Goal: Task Accomplishment & Management: Use online tool/utility

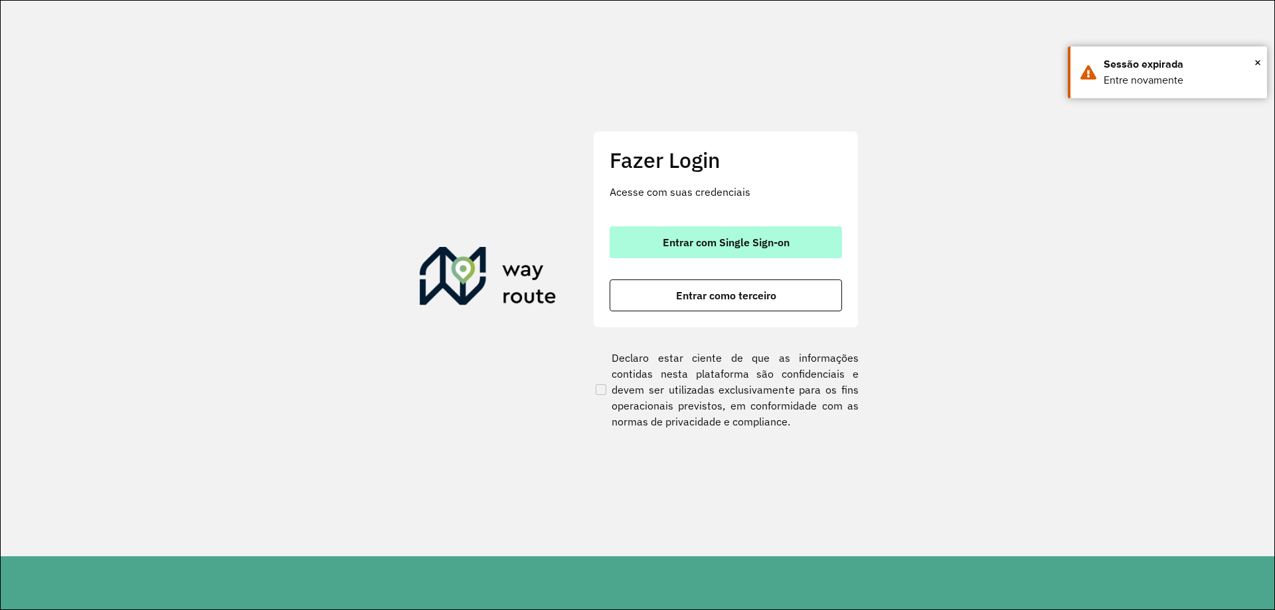
click at [723, 246] on span "Entrar com Single Sign-on" at bounding box center [725, 242] width 127 height 11
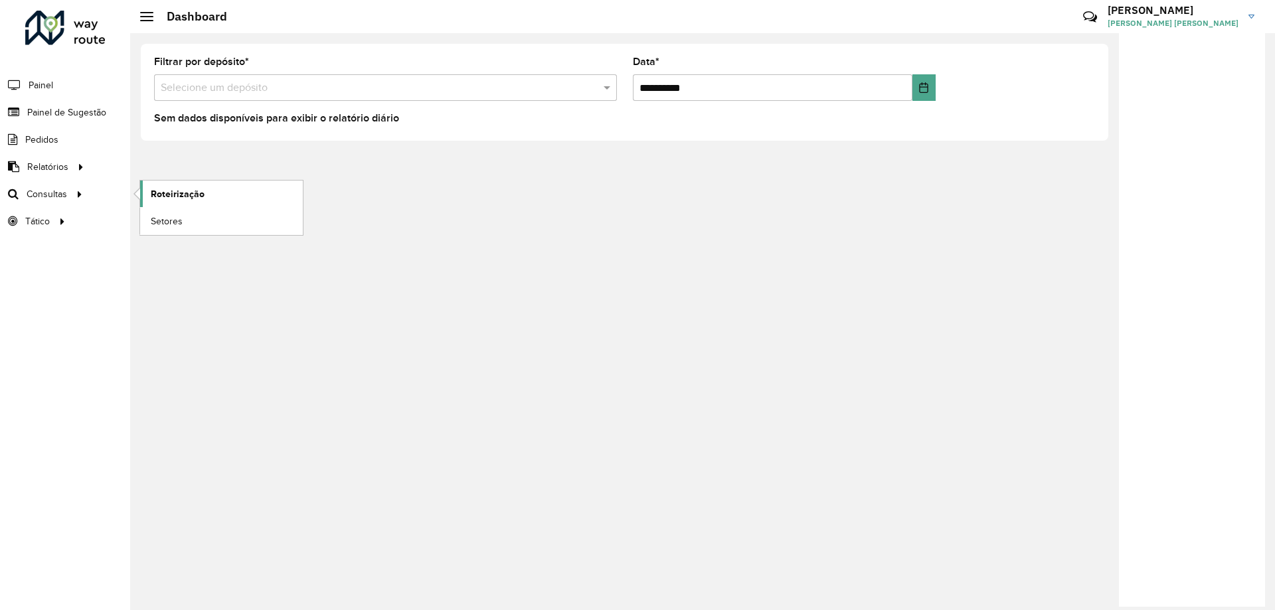
click at [162, 193] on span "Roteirização" at bounding box center [178, 194] width 54 height 14
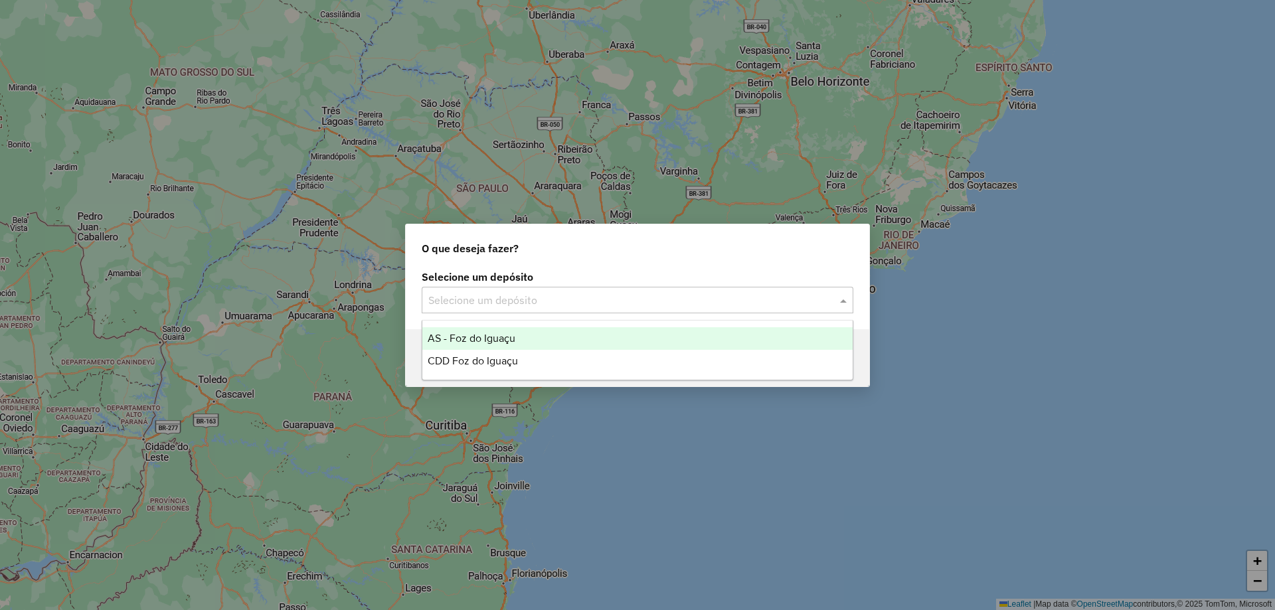
click at [560, 303] on input "text" at bounding box center [624, 301] width 392 height 16
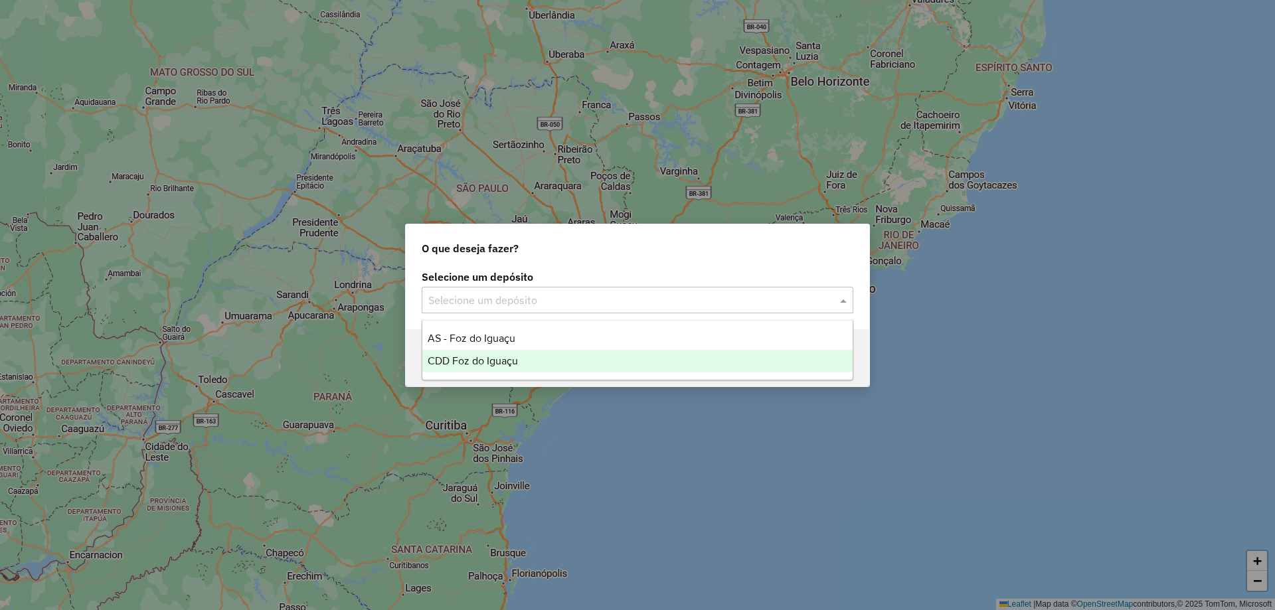
click at [514, 358] on span "CDD Foz do Iguaçu" at bounding box center [473, 360] width 90 height 11
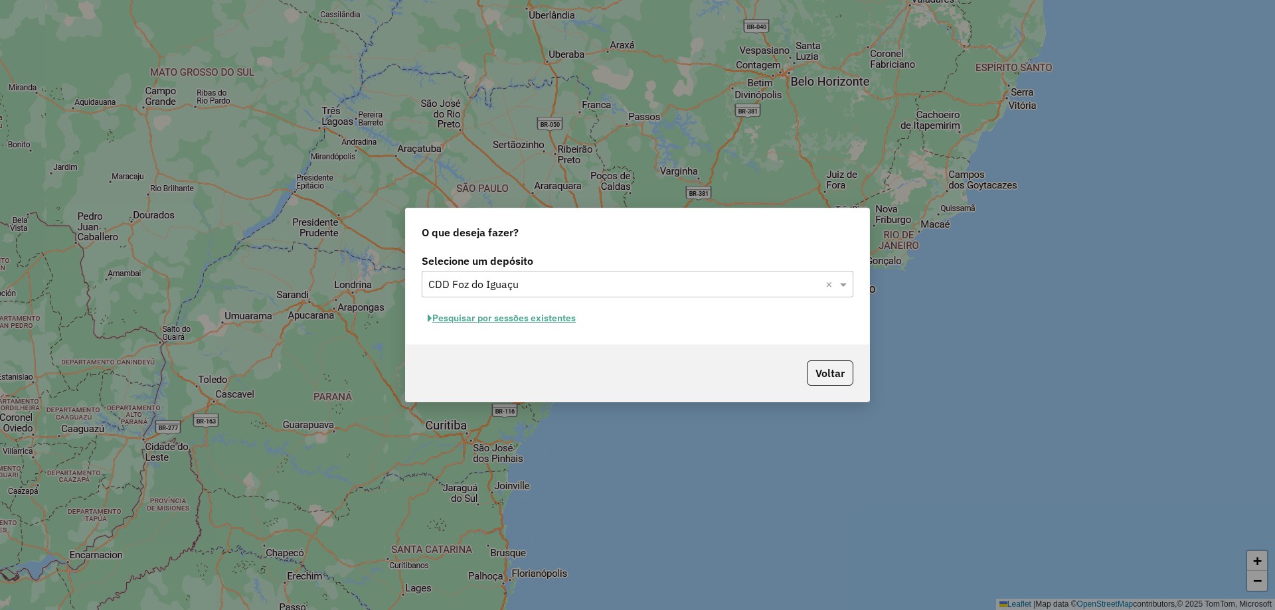
click at [499, 327] on button "Pesquisar por sessões existentes" at bounding box center [502, 318] width 160 height 21
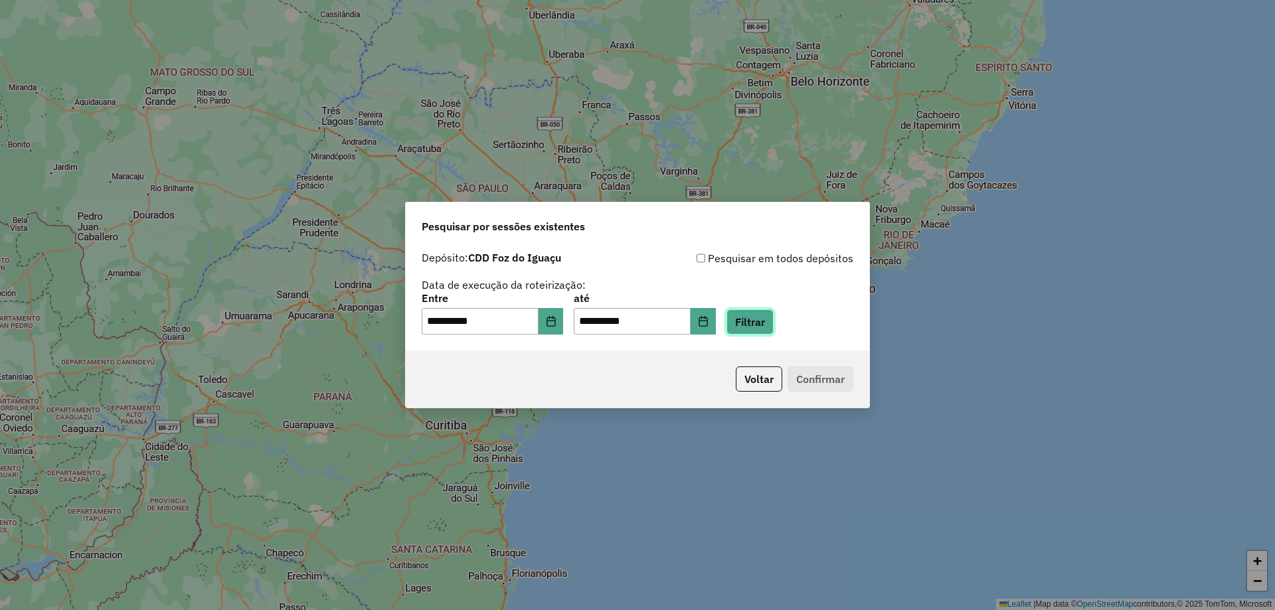
click at [762, 325] on button "Filtrar" at bounding box center [749, 321] width 47 height 25
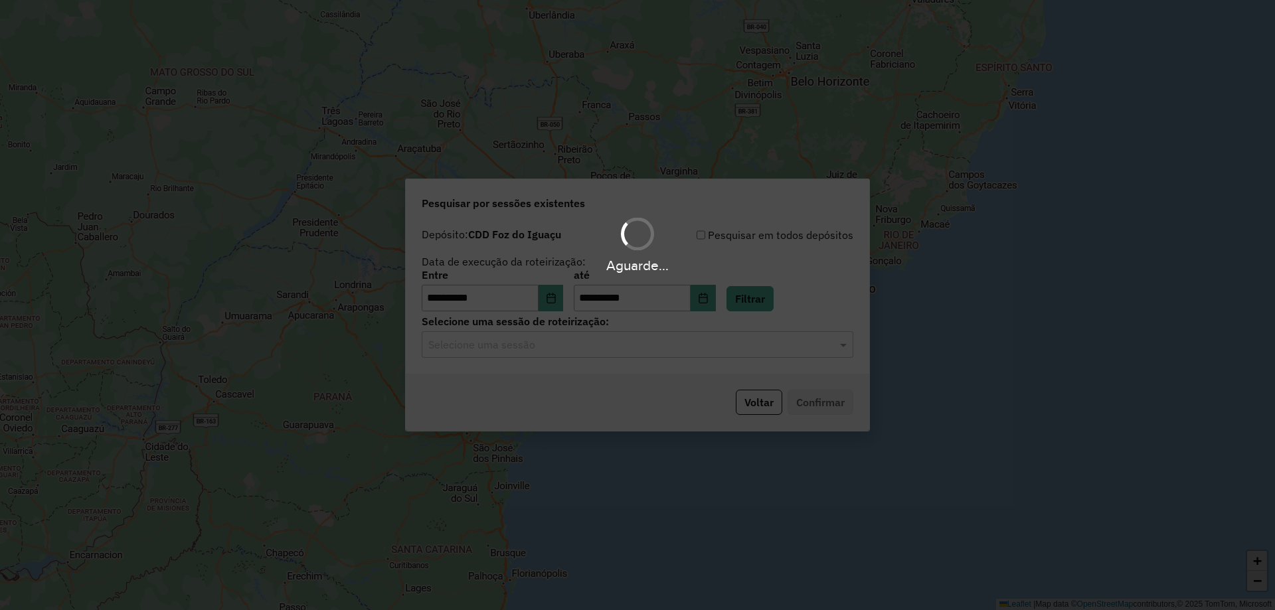
click at [583, 352] on div "Selecione uma sessão" at bounding box center [637, 344] width 431 height 27
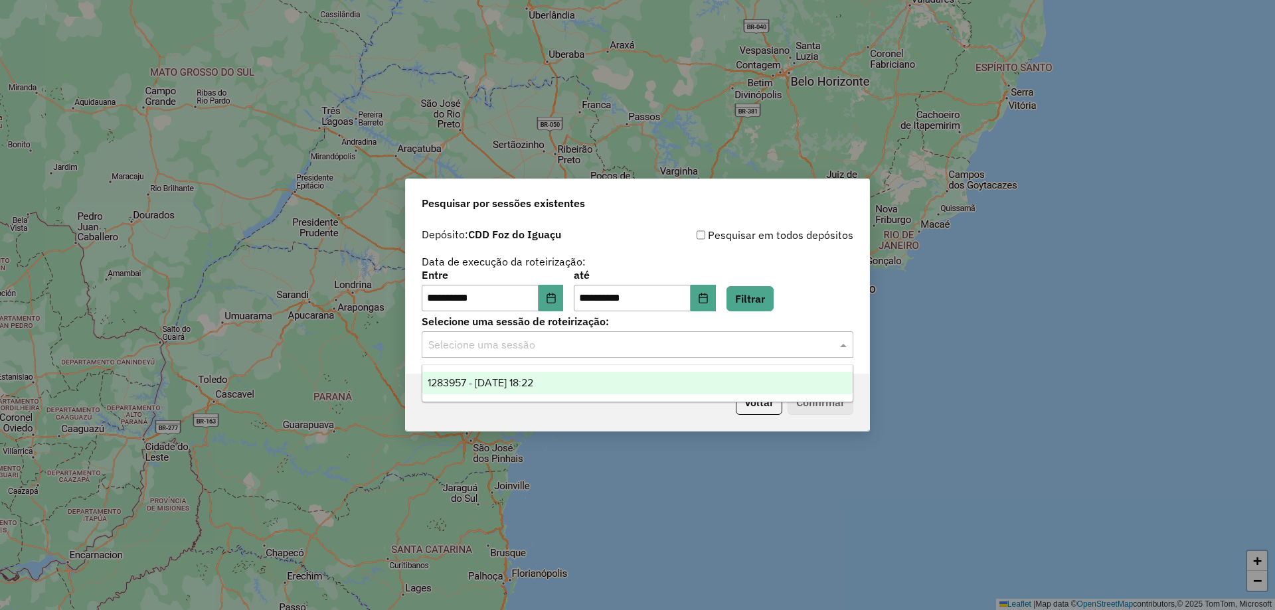
click at [524, 383] on span "1283957 - 27/09/2025 18:22" at bounding box center [481, 382] width 106 height 11
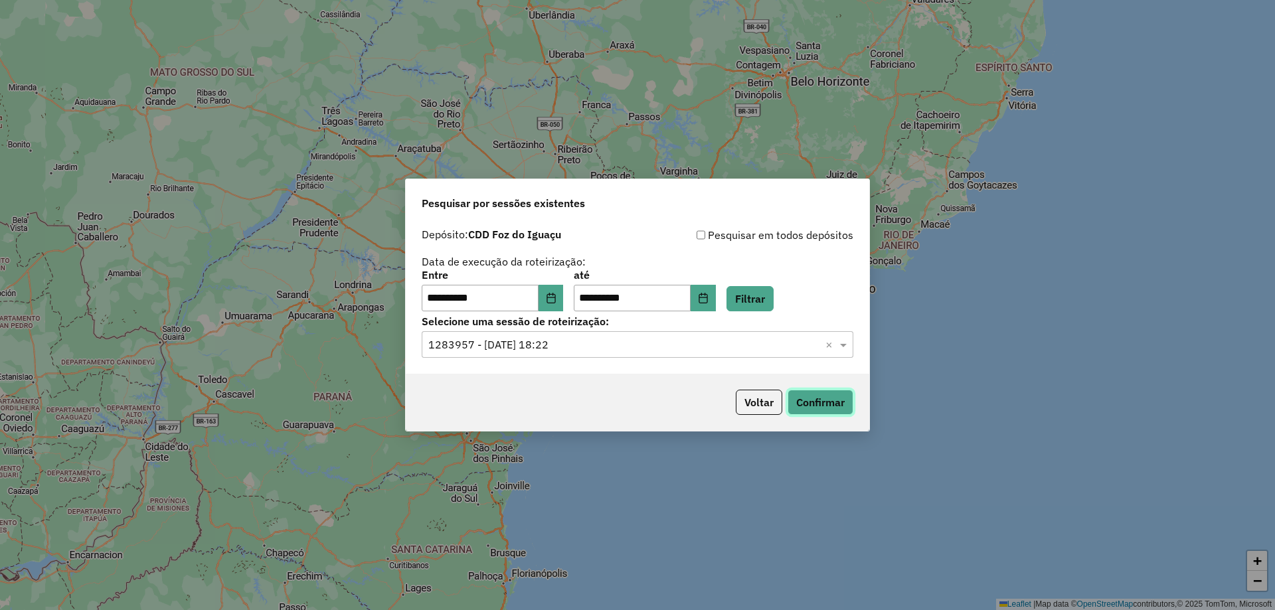
click at [843, 401] on button "Confirmar" at bounding box center [820, 402] width 66 height 25
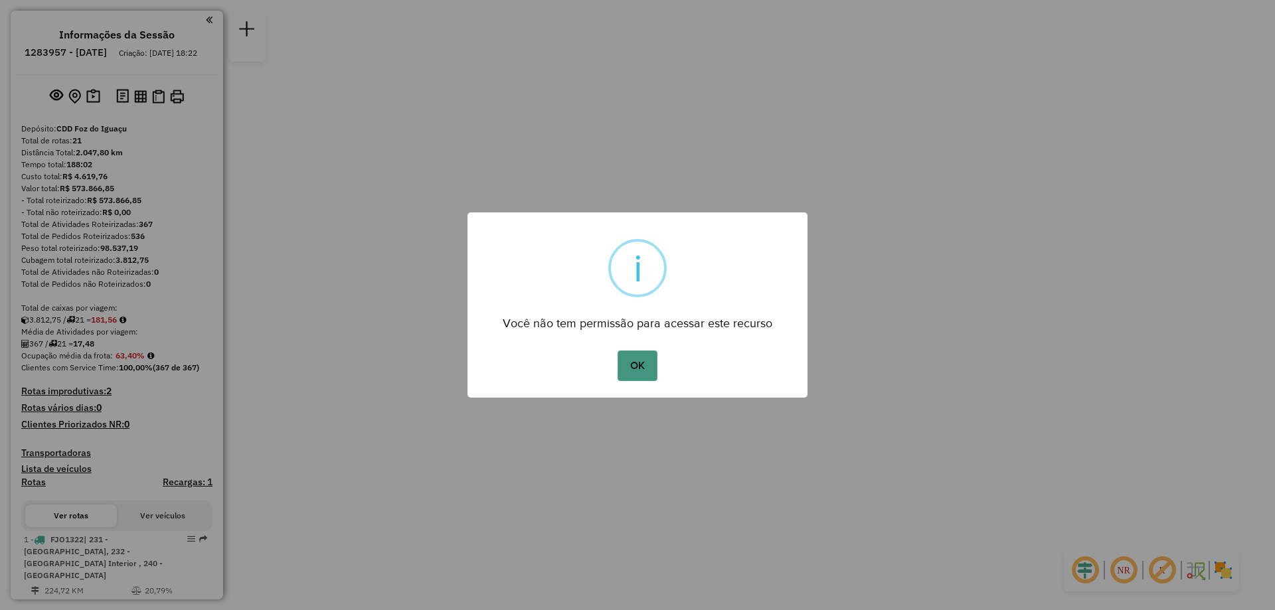
click at [652, 363] on button "OK" at bounding box center [636, 365] width 39 height 31
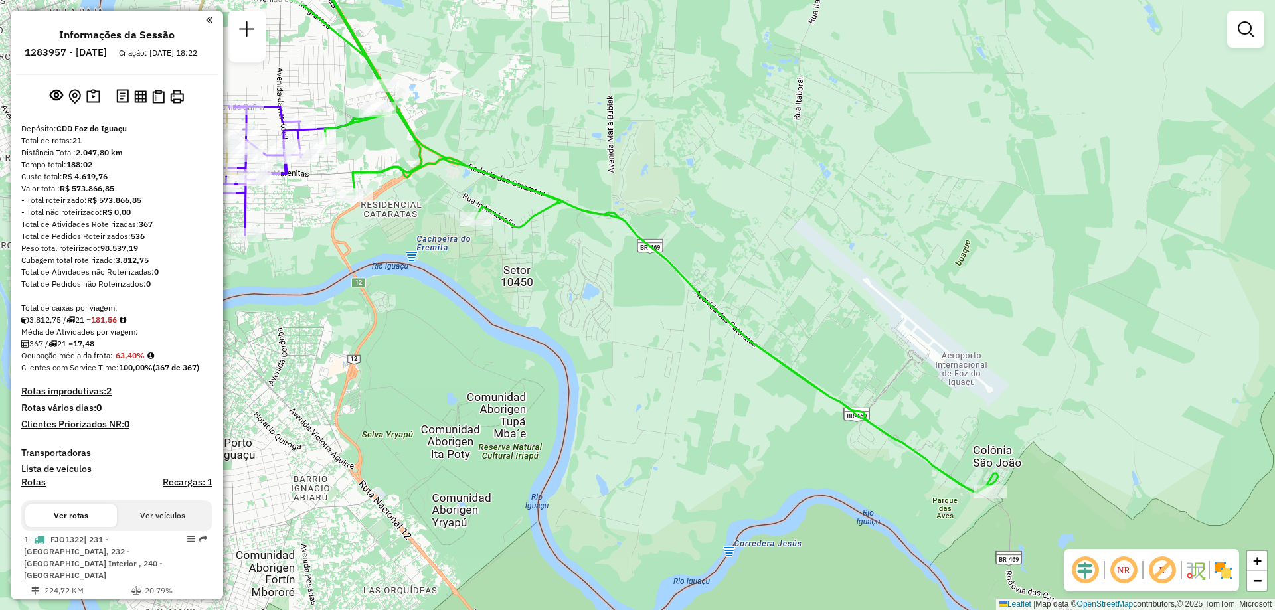
click at [501, 222] on icon at bounding box center [625, 216] width 745 height 554
select select "**********"
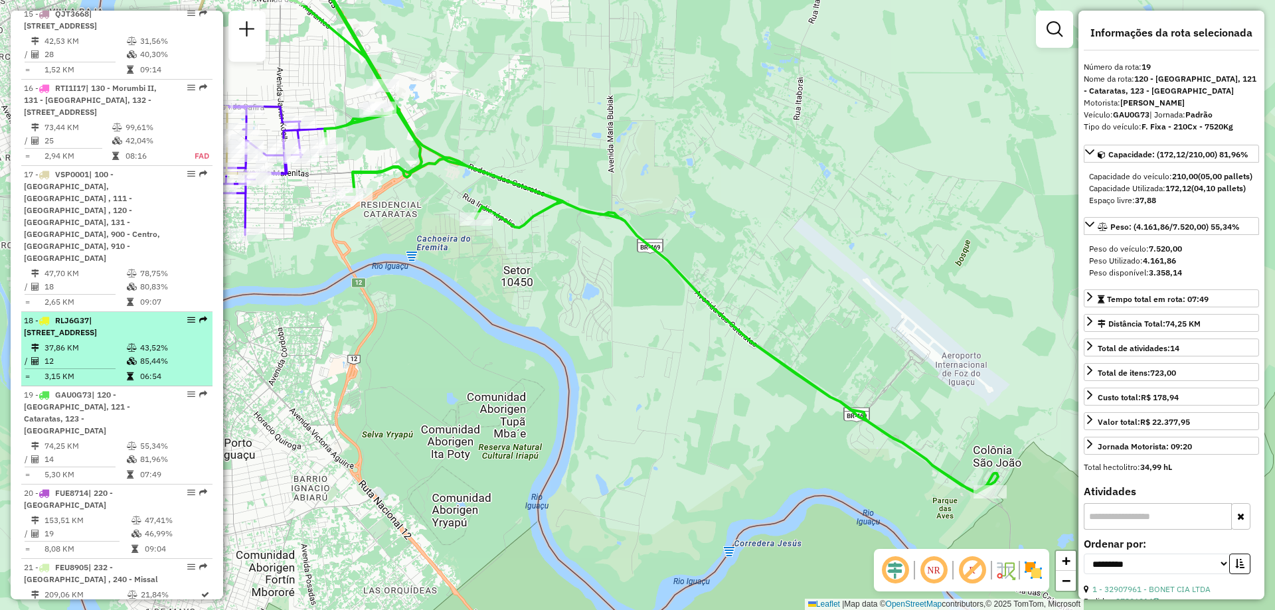
scroll to position [1593, 0]
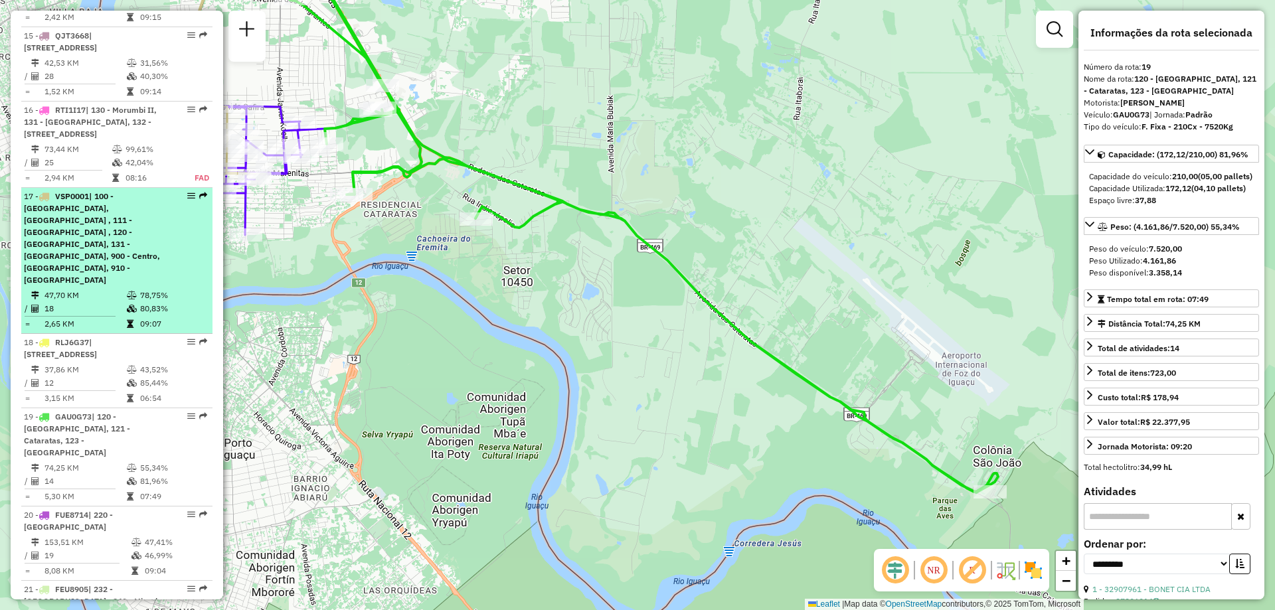
click at [121, 260] on span "| 100 - Três Lagoas, 101 - Três Bandeiras , 111 - Vila A , 120 - Porto Meira, 1…" at bounding box center [92, 238] width 136 height 94
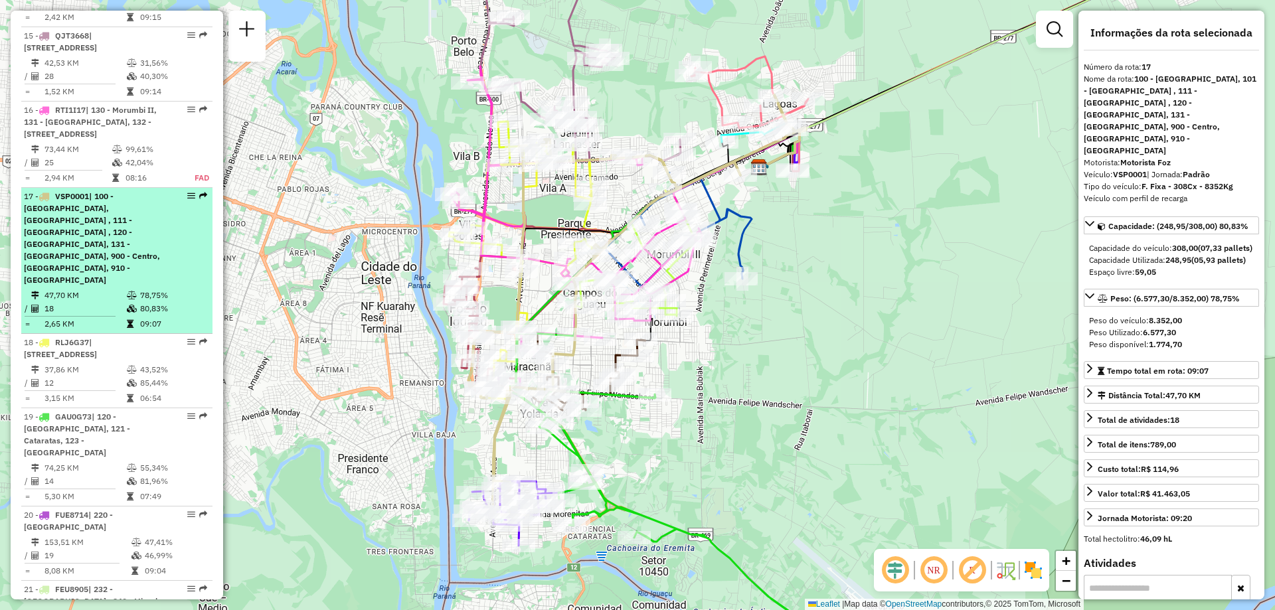
click at [72, 272] on span "| 100 - Três Lagoas, 101 - Três Bandeiras , 111 - Vila A , 120 - Porto Meira, 1…" at bounding box center [92, 238] width 136 height 94
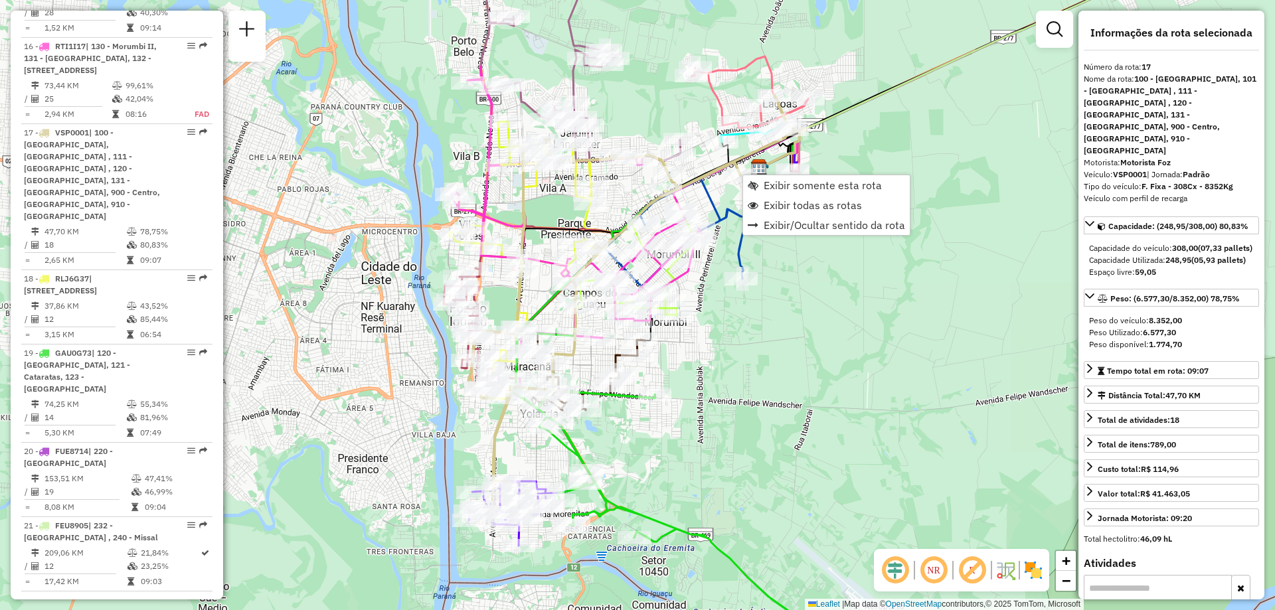
scroll to position [1659, 0]
click at [784, 201] on span "Exibir todas as rotas" at bounding box center [812, 205] width 98 height 11
click at [765, 192] on span "Exibir somente esta rota" at bounding box center [822, 189] width 118 height 11
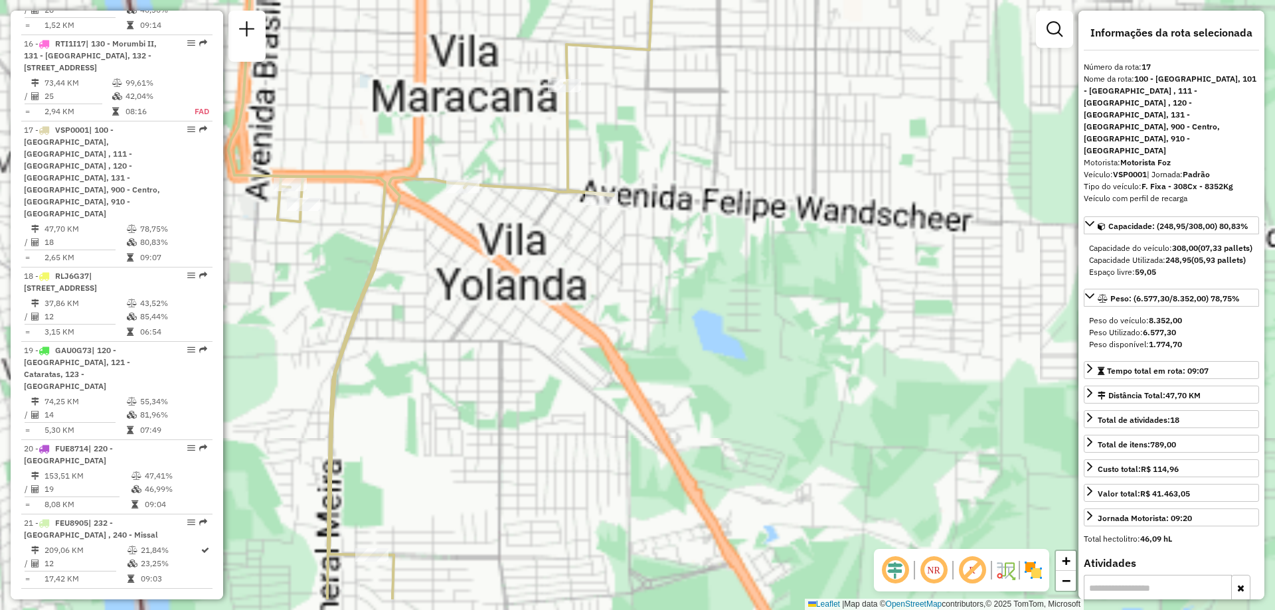
drag, startPoint x: 546, startPoint y: 442, endPoint x: 651, endPoint y: 302, distance: 175.4
click at [649, 304] on div "Janela de atendimento Grade de atendimento Capacidade Transportadoras Veículos …" at bounding box center [637, 305] width 1275 height 610
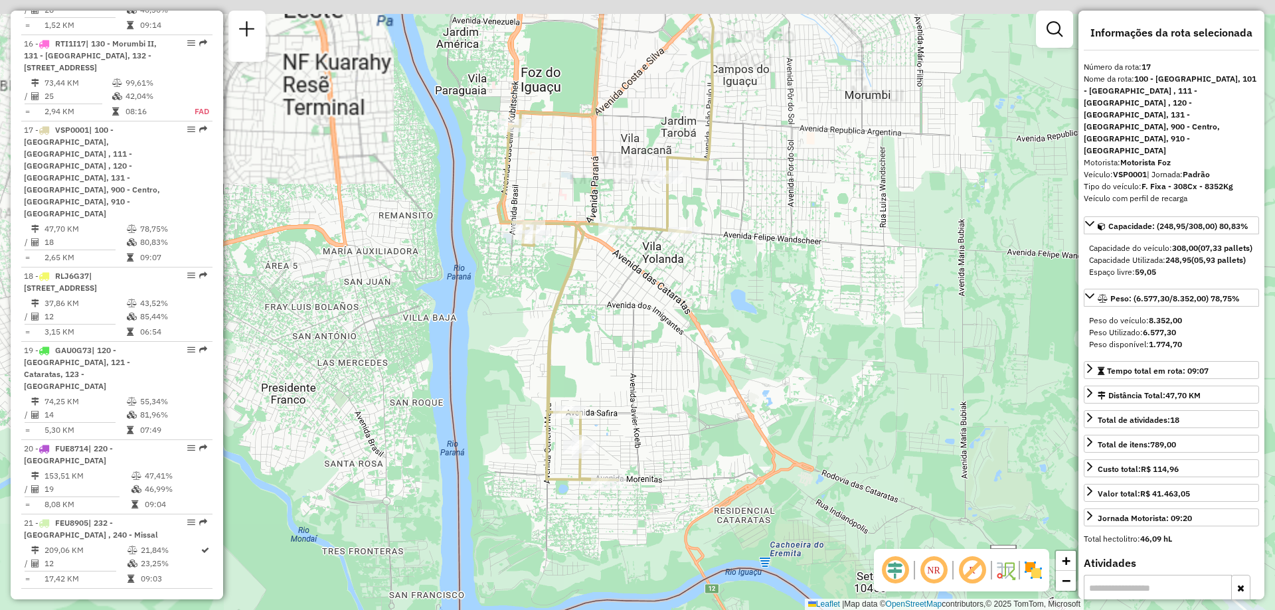
drag, startPoint x: 623, startPoint y: 268, endPoint x: 631, endPoint y: 352, distance: 84.7
click at [631, 351] on div "Janela de atendimento Grade de atendimento Capacidade Transportadoras Veículos …" at bounding box center [637, 305] width 1275 height 610
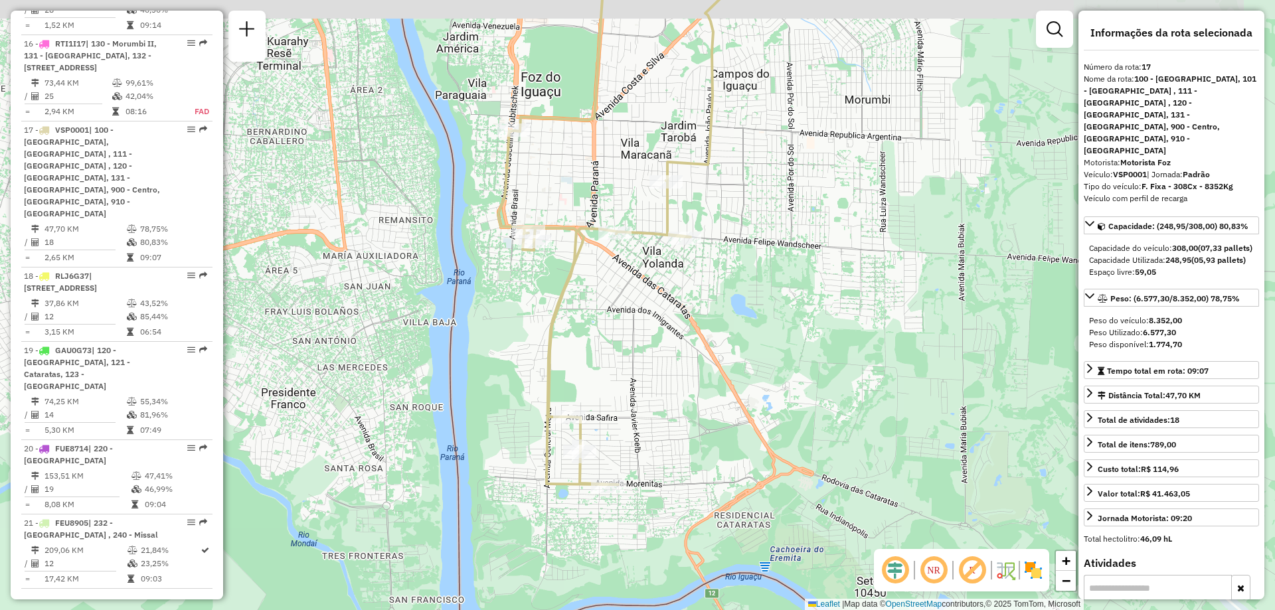
drag, startPoint x: 646, startPoint y: 272, endPoint x: 644, endPoint y: 397, distance: 124.8
click at [644, 397] on div "Janela de atendimento Grade de atendimento Capacidade Transportadoras Veículos …" at bounding box center [637, 305] width 1275 height 610
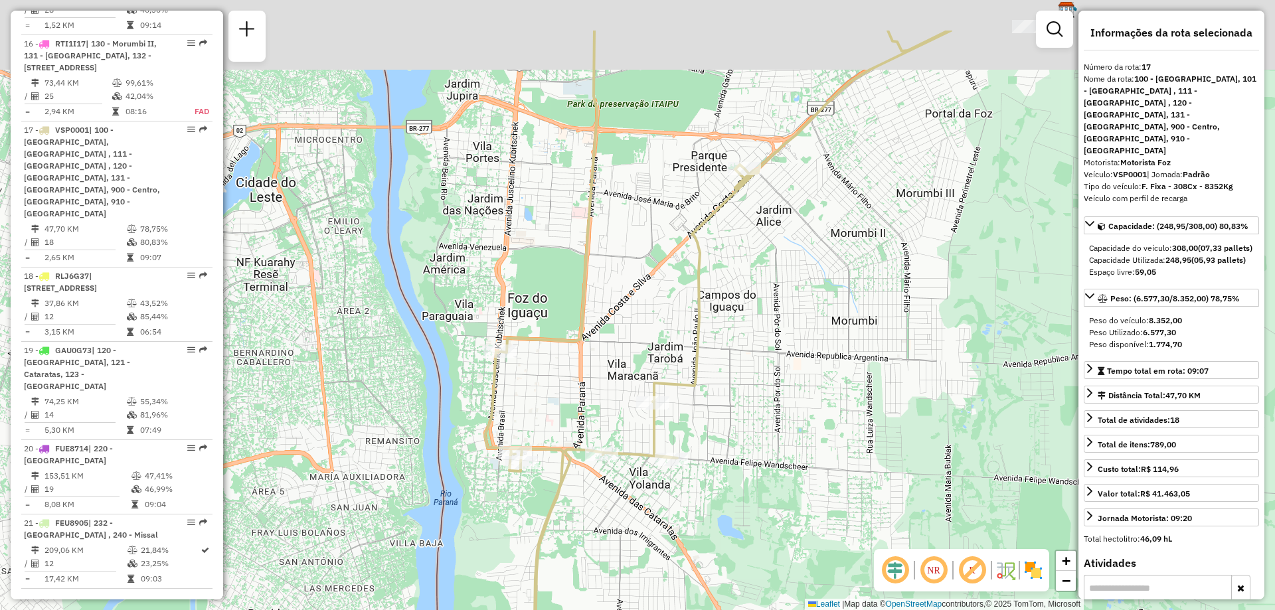
drag, startPoint x: 651, startPoint y: 250, endPoint x: 642, endPoint y: 301, distance: 52.0
click at [642, 301] on div "Janela de atendimento Grade de atendimento Capacidade Transportadoras Veículos …" at bounding box center [637, 305] width 1275 height 610
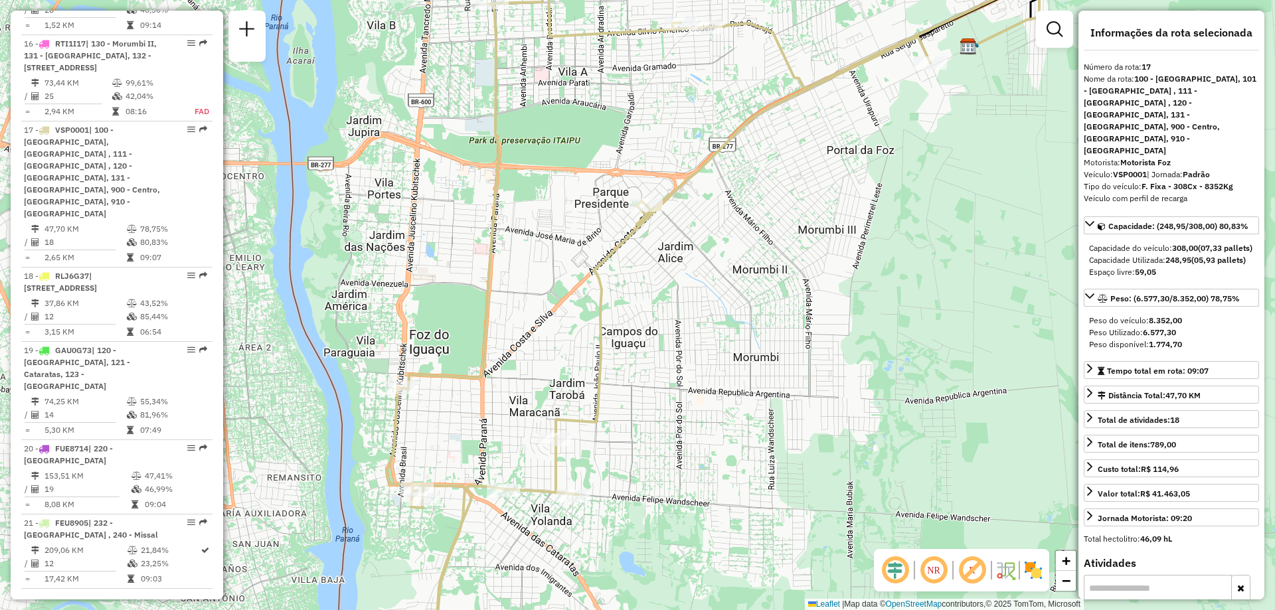
drag, startPoint x: 806, startPoint y: 257, endPoint x: 728, endPoint y: 310, distance: 94.1
click at [729, 312] on div "Janela de atendimento Grade de atendimento Capacidade Transportadoras Veículos …" at bounding box center [637, 305] width 1275 height 610
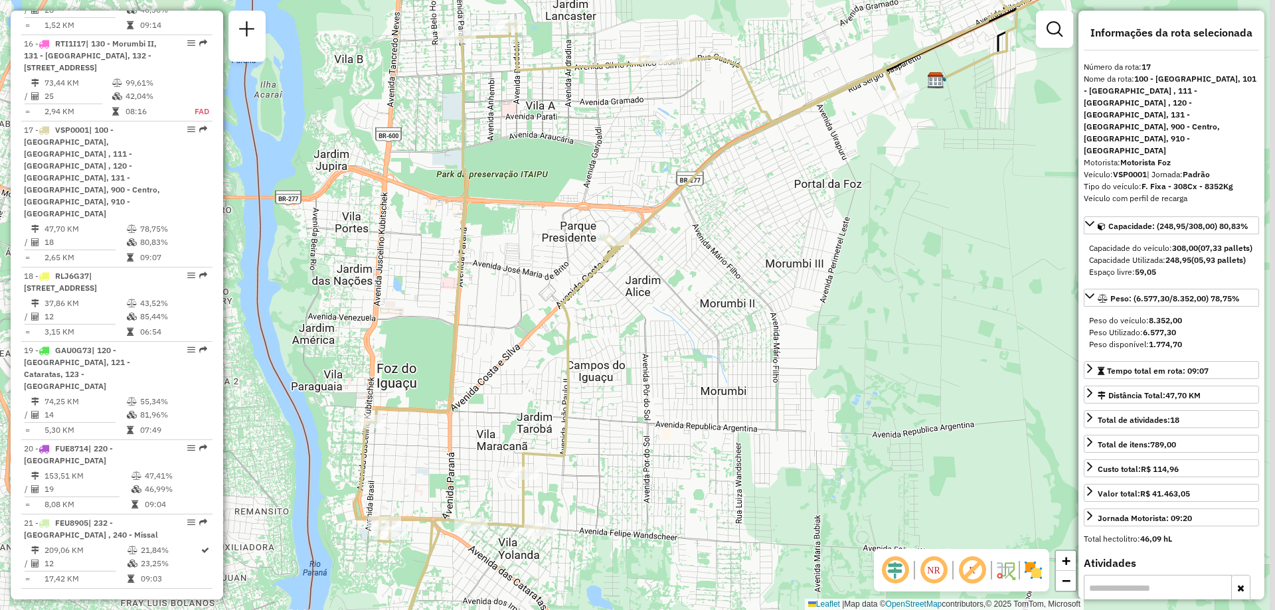
drag, startPoint x: 870, startPoint y: 203, endPoint x: 672, endPoint y: 295, distance: 218.3
click at [662, 303] on div "Janela de atendimento Grade de atendimento Capacidade Transportadoras Veículos …" at bounding box center [637, 305] width 1275 height 610
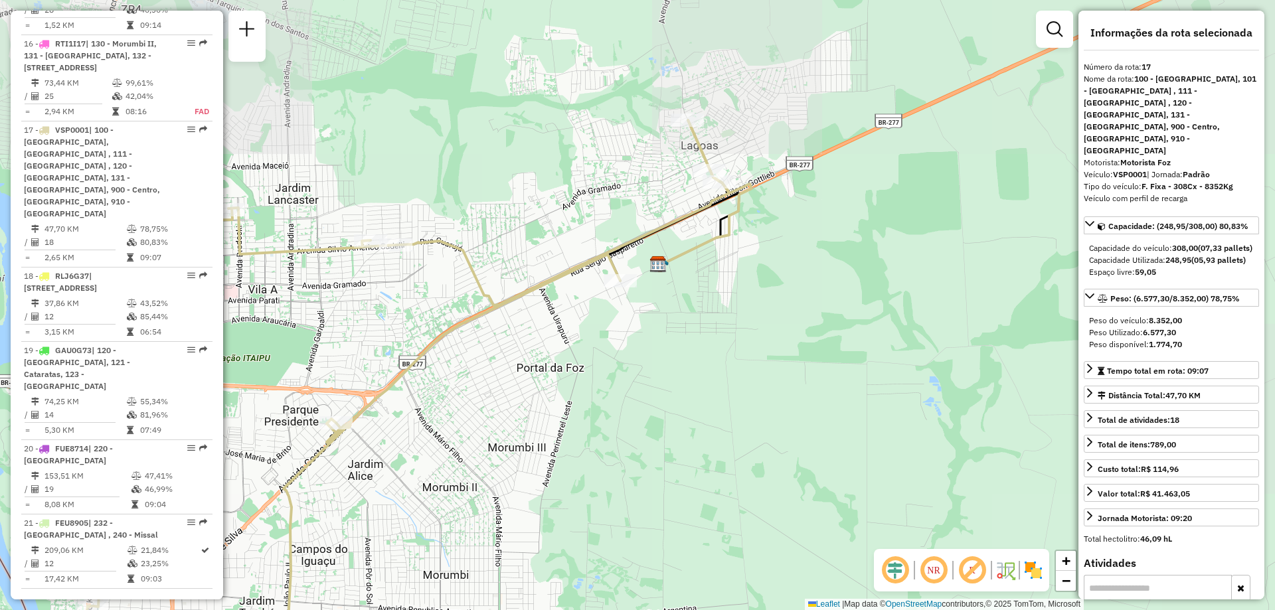
drag, startPoint x: 869, startPoint y: 203, endPoint x: 820, endPoint y: 283, distance: 93.8
click at [820, 283] on div "Janela de atendimento Grade de atendimento Capacidade Transportadoras Veículos …" at bounding box center [637, 305] width 1275 height 610
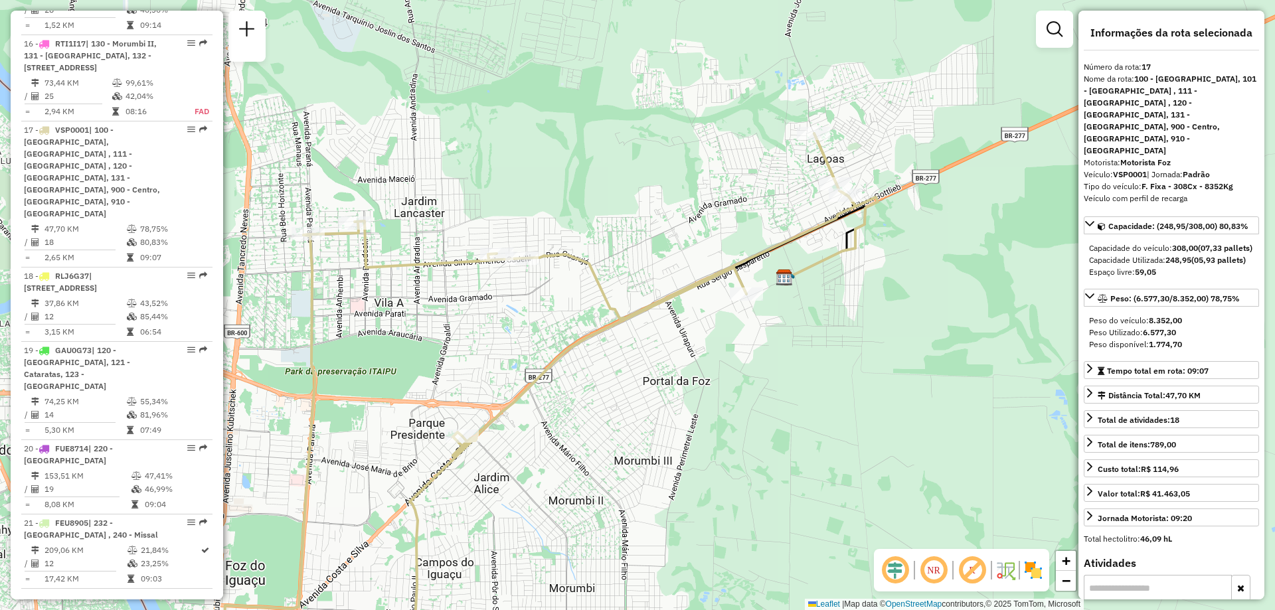
drag, startPoint x: 532, startPoint y: 285, endPoint x: 621, endPoint y: 297, distance: 90.3
click at [621, 297] on div "Janela de atendimento Grade de atendimento Capacidade Transportadoras Veículos …" at bounding box center [637, 305] width 1275 height 610
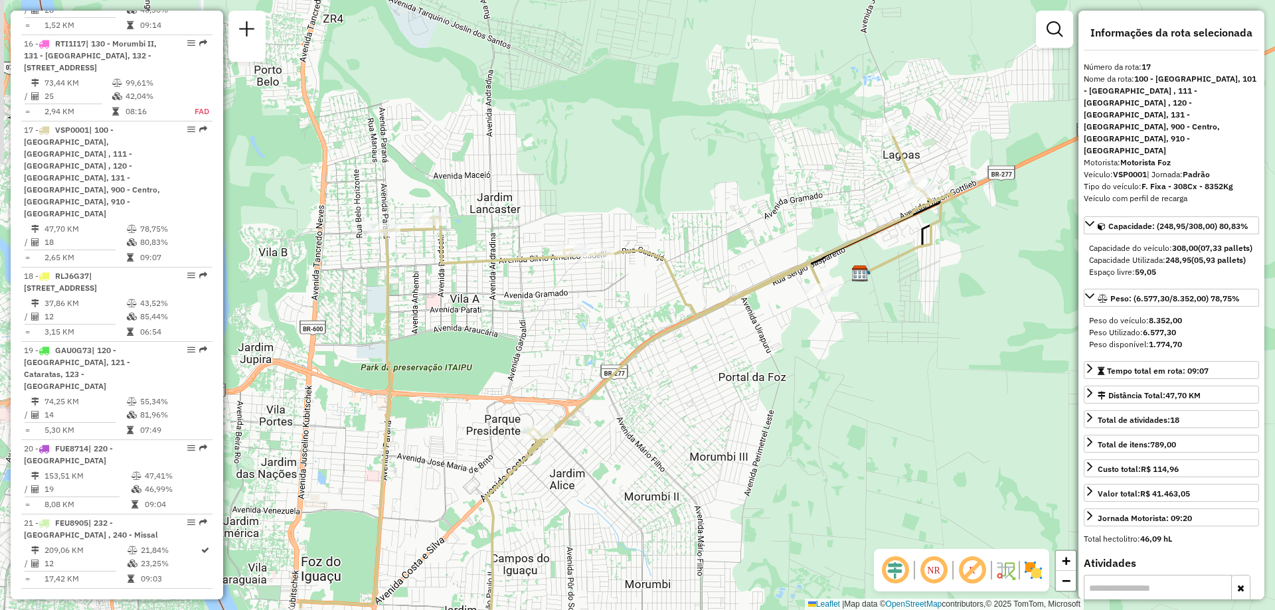
drag, startPoint x: 528, startPoint y: 291, endPoint x: 570, endPoint y: 289, distance: 41.8
click at [570, 289] on div "Janela de atendimento Grade de atendimento Capacidade Transportadoras Veículos …" at bounding box center [637, 305] width 1275 height 610
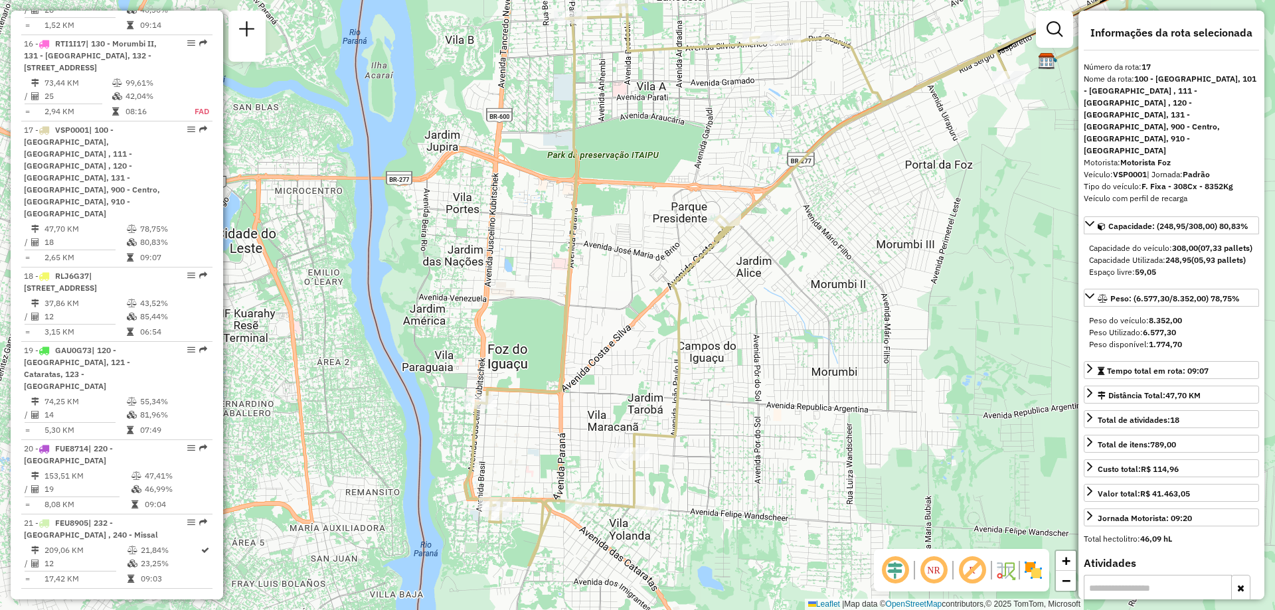
drag, startPoint x: 581, startPoint y: 345, endPoint x: 595, endPoint y: 242, distance: 103.9
click at [591, 250] on div "Janela de atendimento Grade de atendimento Capacidade Transportadoras Veículos …" at bounding box center [637, 305] width 1275 height 610
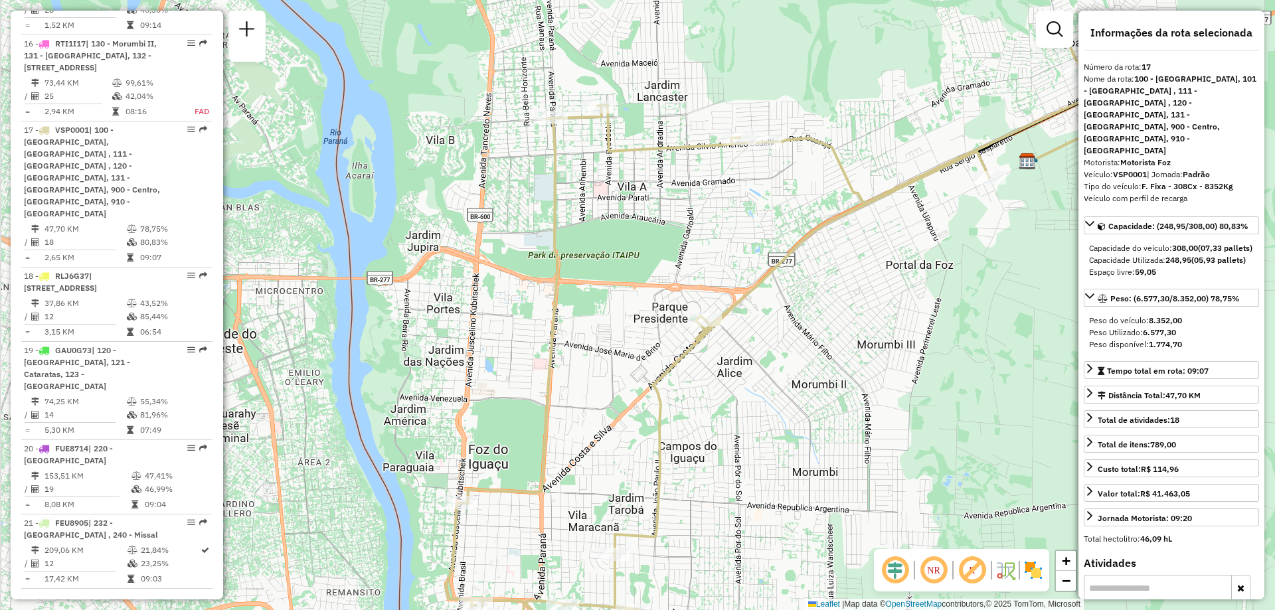
drag, startPoint x: 542, startPoint y: 179, endPoint x: 570, endPoint y: 205, distance: 38.0
click at [570, 205] on div "Janela de atendimento Grade de atendimento Capacidade Transportadoras Veículos …" at bounding box center [637, 305] width 1275 height 610
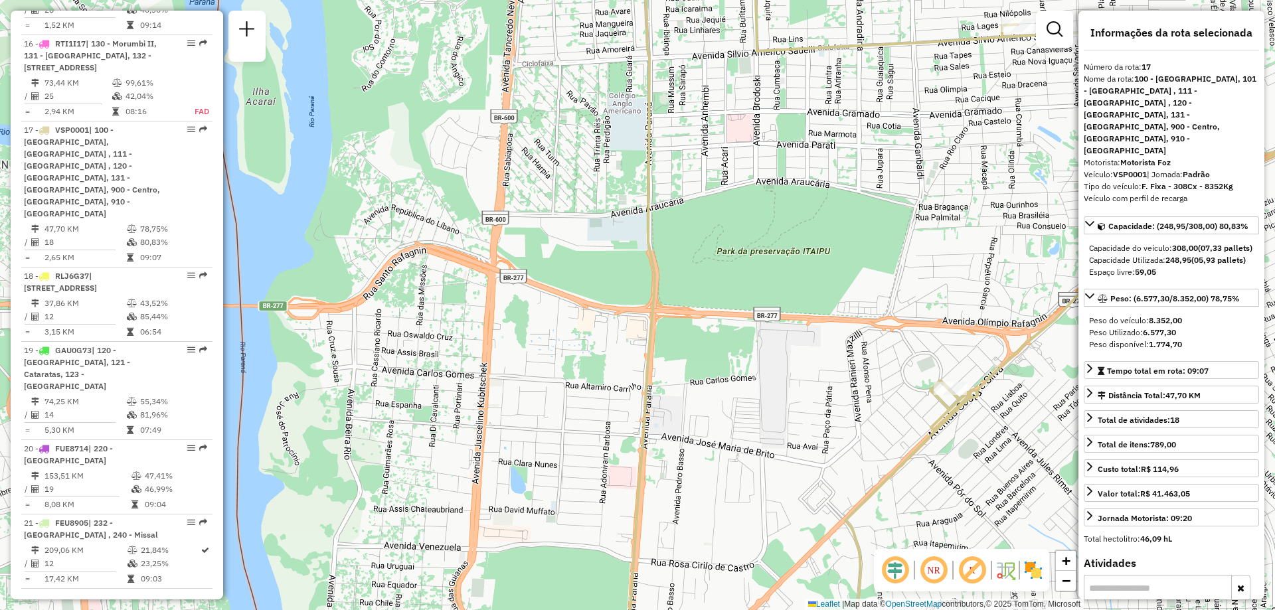
drag, startPoint x: 499, startPoint y: 222, endPoint x: 534, endPoint y: 189, distance: 47.4
click at [534, 189] on div "Janela de atendimento Grade de atendimento Capacidade Transportadoras Veículos …" at bounding box center [637, 305] width 1275 height 610
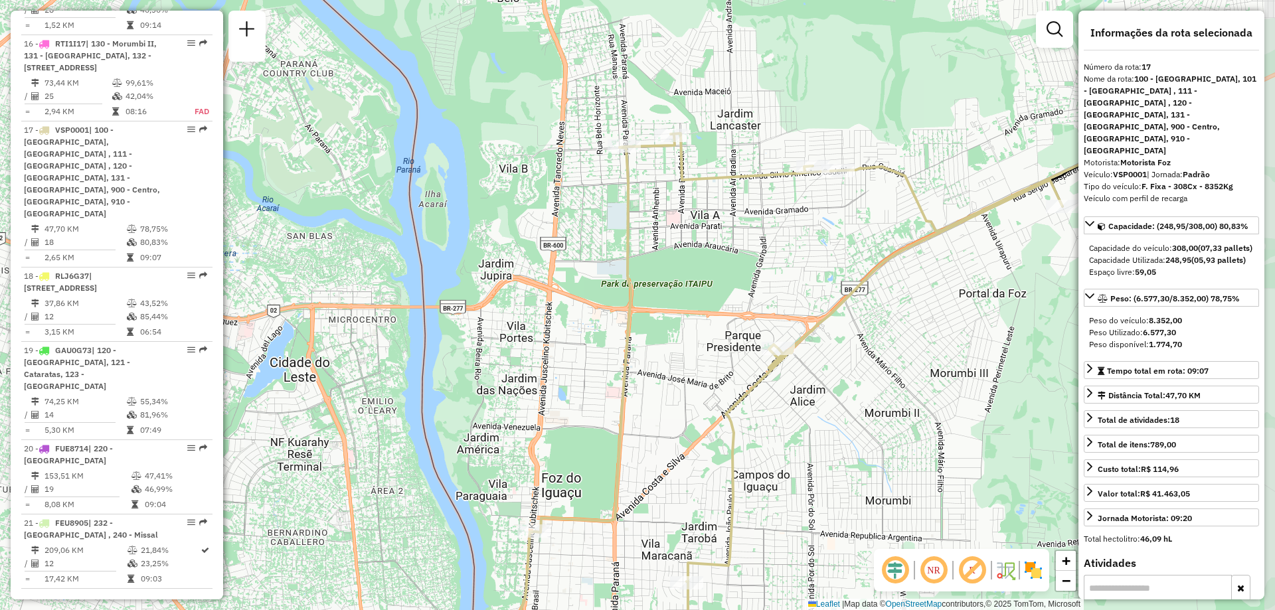
drag, startPoint x: 631, startPoint y: 183, endPoint x: 619, endPoint y: 250, distance: 68.8
click at [619, 250] on icon at bounding box center [844, 382] width 653 height 673
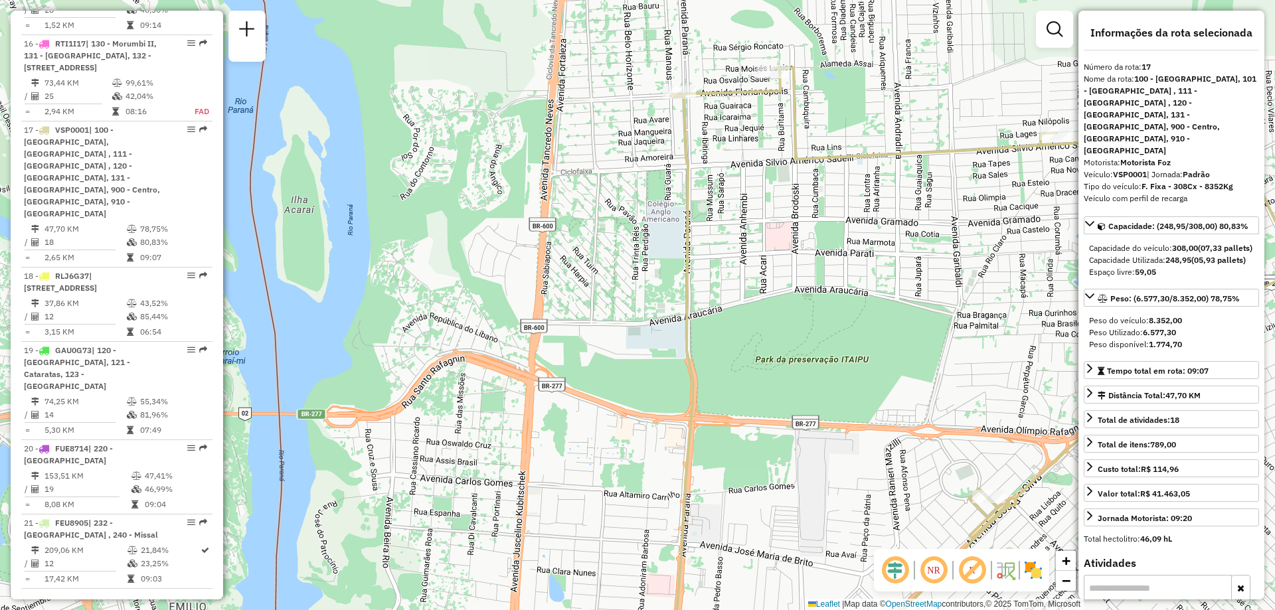
drag, startPoint x: 532, startPoint y: 240, endPoint x: 588, endPoint y: 252, distance: 57.7
click at [588, 252] on div "Janela de atendimento Grade de atendimento Capacidade Transportadoras Veículos …" at bounding box center [637, 305] width 1275 height 610
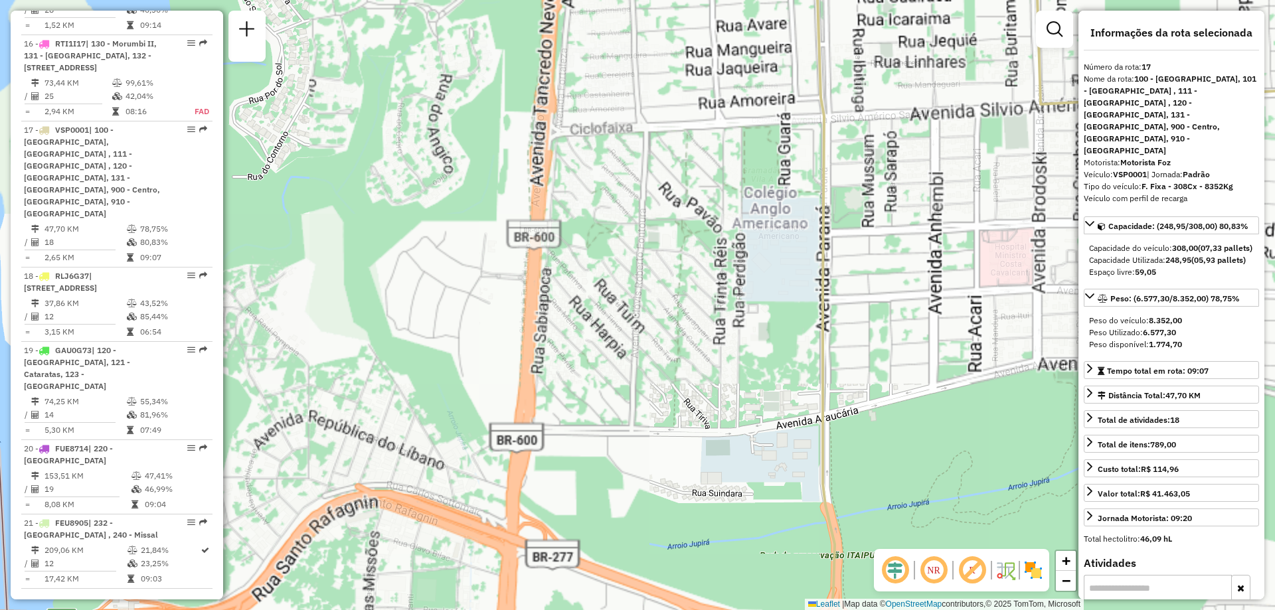
drag, startPoint x: 554, startPoint y: 220, endPoint x: 568, endPoint y: 263, distance: 45.3
click at [580, 258] on div "Janela de atendimento Grade de atendimento Capacidade Transportadoras Veículos …" at bounding box center [637, 305] width 1275 height 610
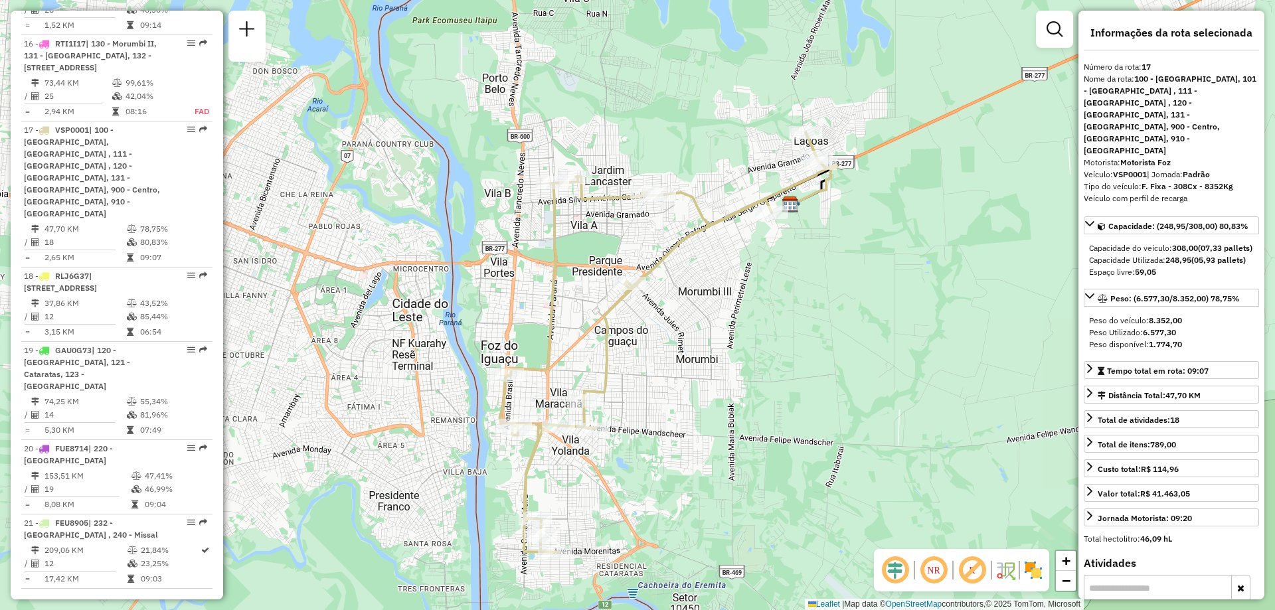
drag, startPoint x: 781, startPoint y: 252, endPoint x: 679, endPoint y: 225, distance: 105.0
click at [679, 225] on div "Janela de atendimento Grade de atendimento Capacidade Transportadoras Veículos …" at bounding box center [637, 305] width 1275 height 610
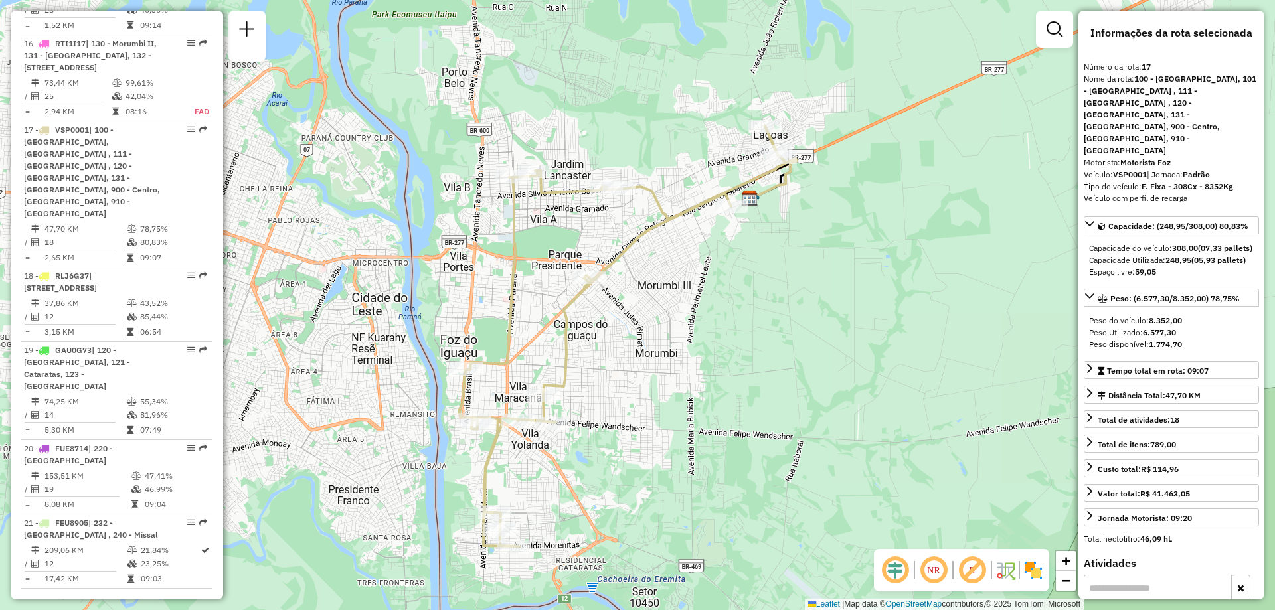
drag, startPoint x: 663, startPoint y: 265, endPoint x: 655, endPoint y: 258, distance: 10.9
click at [655, 258] on div "Janela de atendimento Grade de atendimento Capacidade Transportadoras Veículos …" at bounding box center [637, 305] width 1275 height 610
drag, startPoint x: 767, startPoint y: 545, endPoint x: 686, endPoint y: 433, distance: 138.8
click at [767, 545] on div "Janela de atendimento Grade de atendimento Capacidade Transportadoras Veículos …" at bounding box center [637, 305] width 1275 height 610
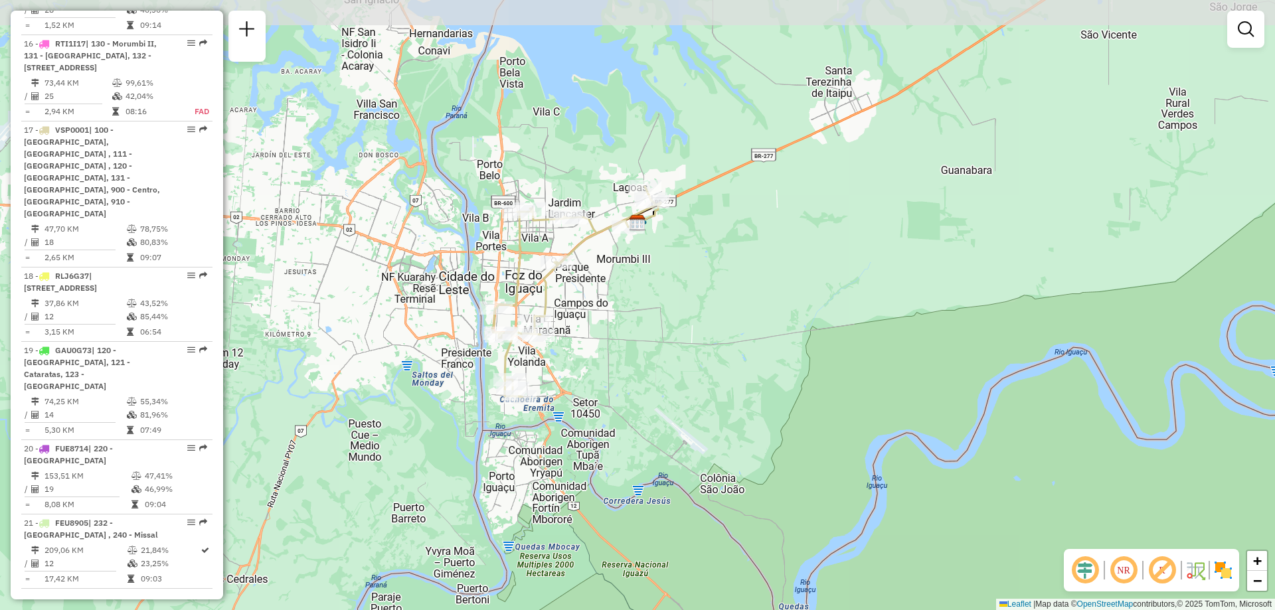
drag, startPoint x: 616, startPoint y: 120, endPoint x: 609, endPoint y: 157, distance: 37.2
click at [609, 157] on div "Janela de atendimento Grade de atendimento Capacidade Transportadoras Veículos …" at bounding box center [637, 305] width 1275 height 610
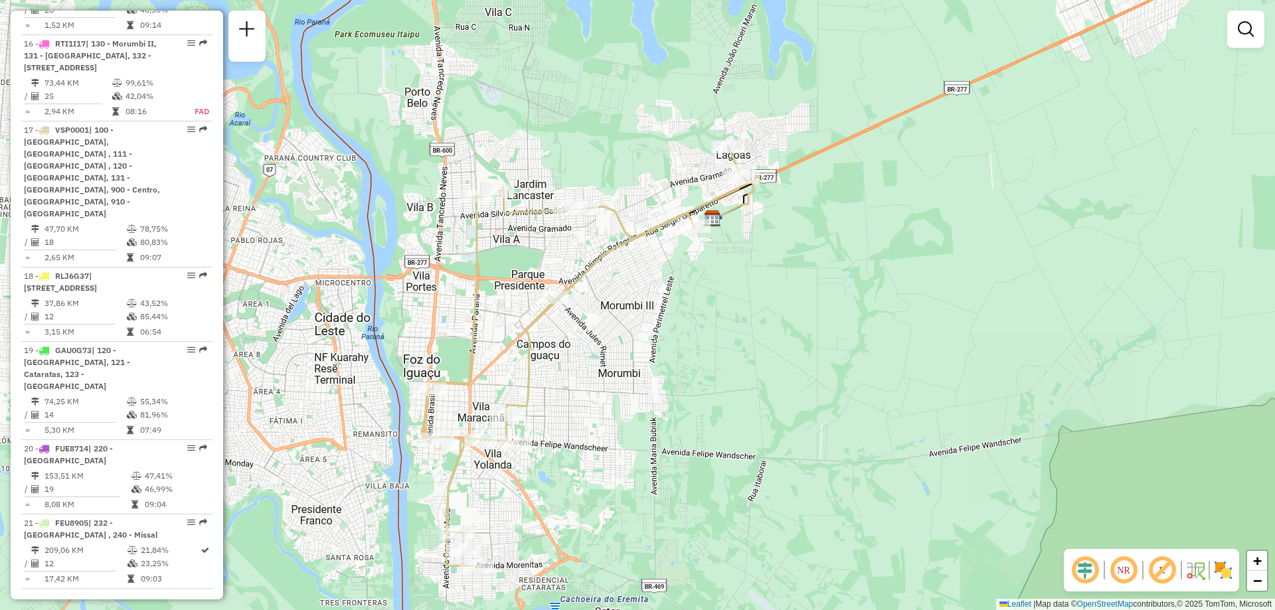
drag, startPoint x: 513, startPoint y: 206, endPoint x: 522, endPoint y: 173, distance: 34.3
click at [522, 173] on div "Janela de atendimento Grade de atendimento Capacidade Transportadoras Veículos …" at bounding box center [637, 305] width 1275 height 610
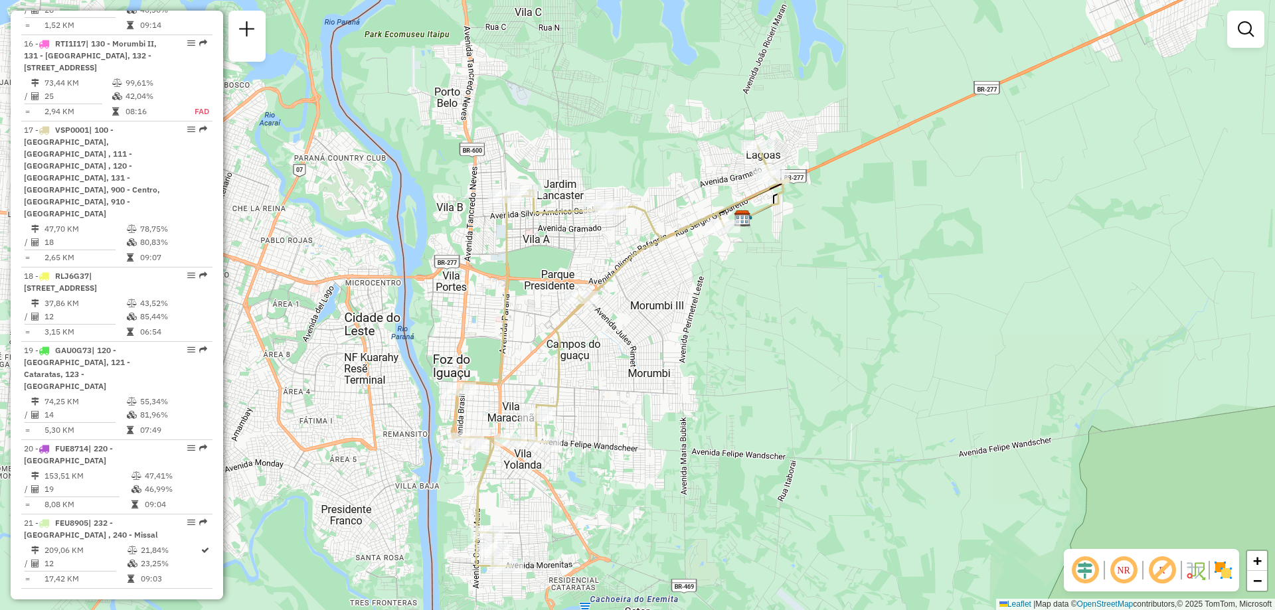
click at [838, 385] on div "Janela de atendimento Grade de atendimento Capacidade Transportadoras Veículos …" at bounding box center [637, 305] width 1275 height 610
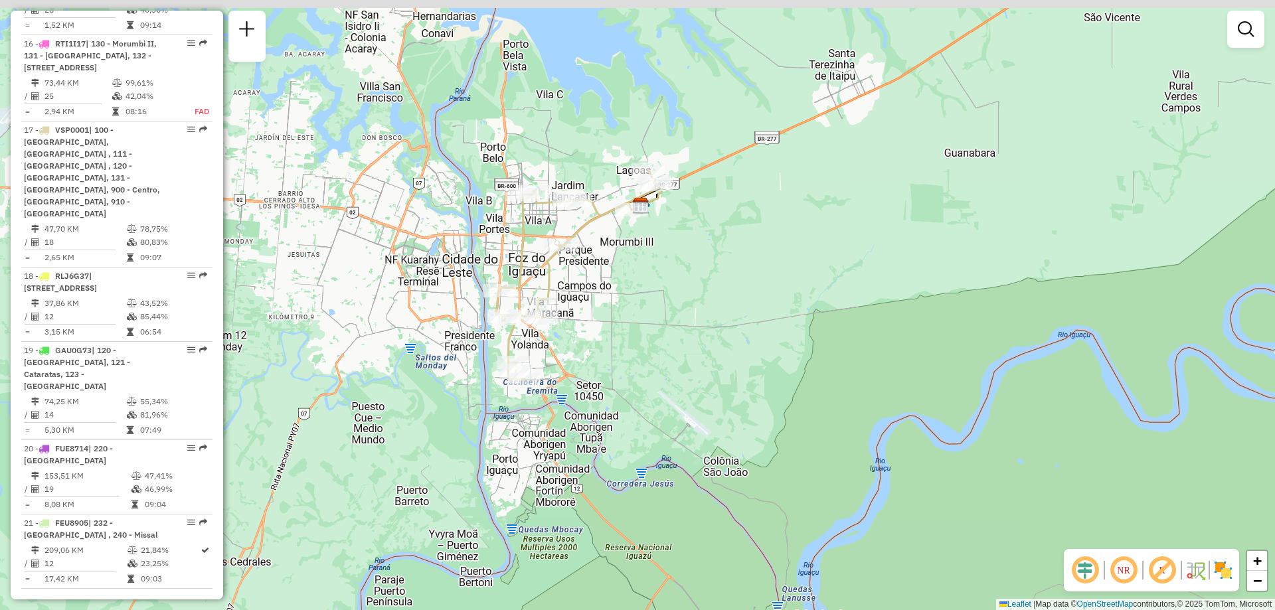
drag, startPoint x: 596, startPoint y: 121, endPoint x: 593, endPoint y: 153, distance: 32.0
click at [593, 153] on div "Janela de atendimento Grade de atendimento Capacidade Transportadoras Veículos …" at bounding box center [637, 305] width 1275 height 610
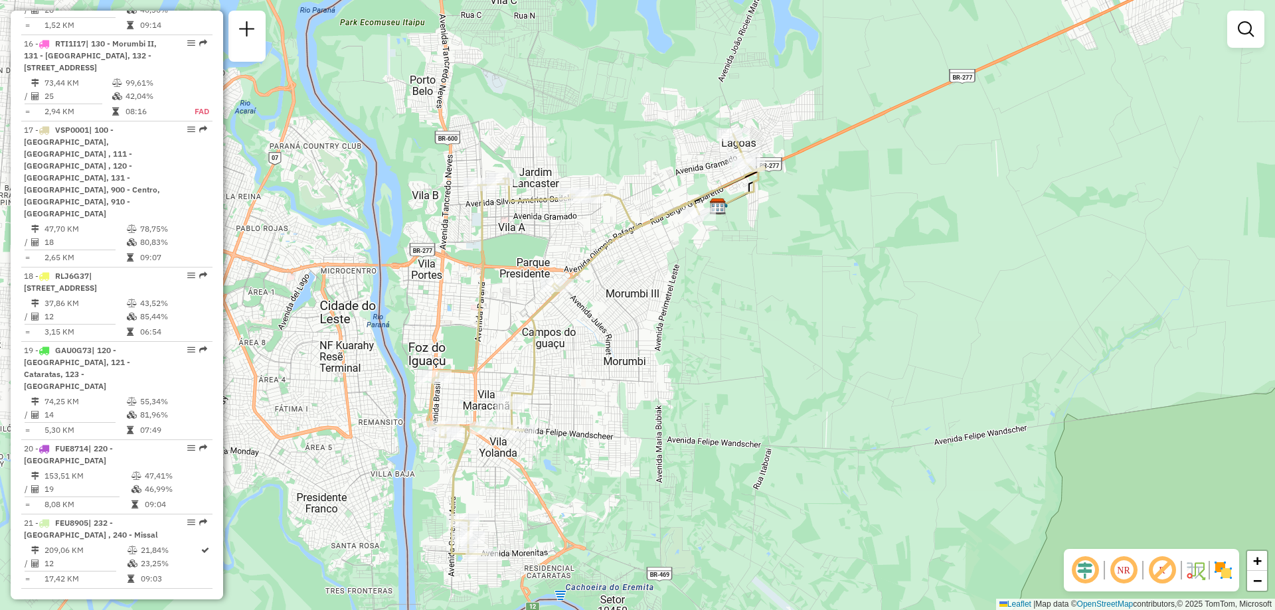
drag, startPoint x: 527, startPoint y: 144, endPoint x: 558, endPoint y: 72, distance: 78.8
click at [558, 72] on div "Janela de atendimento Grade de atendimento Capacidade Transportadoras Veículos …" at bounding box center [637, 305] width 1275 height 610
